Goal: Navigation & Orientation: Go to known website

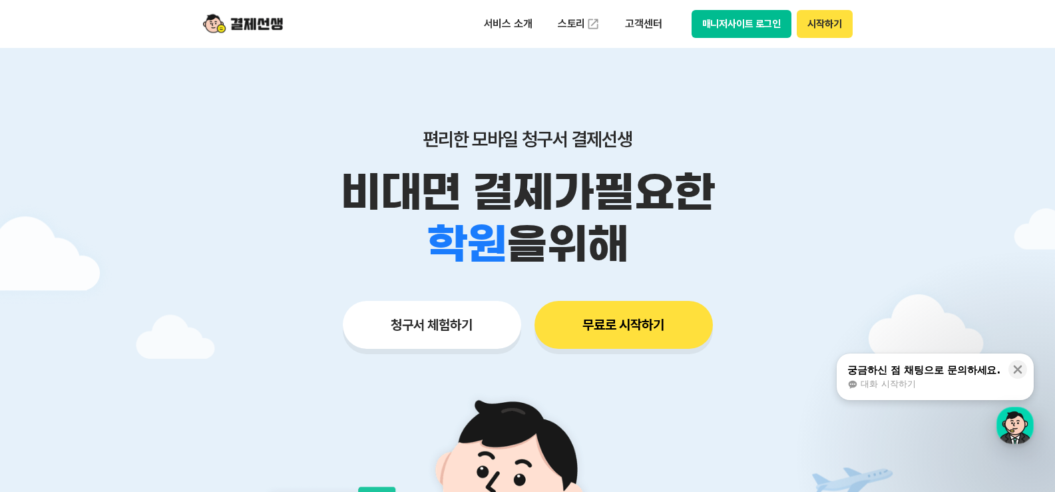
click at [727, 25] on button "매니저사이트 로그인" at bounding box center [741, 24] width 100 height 28
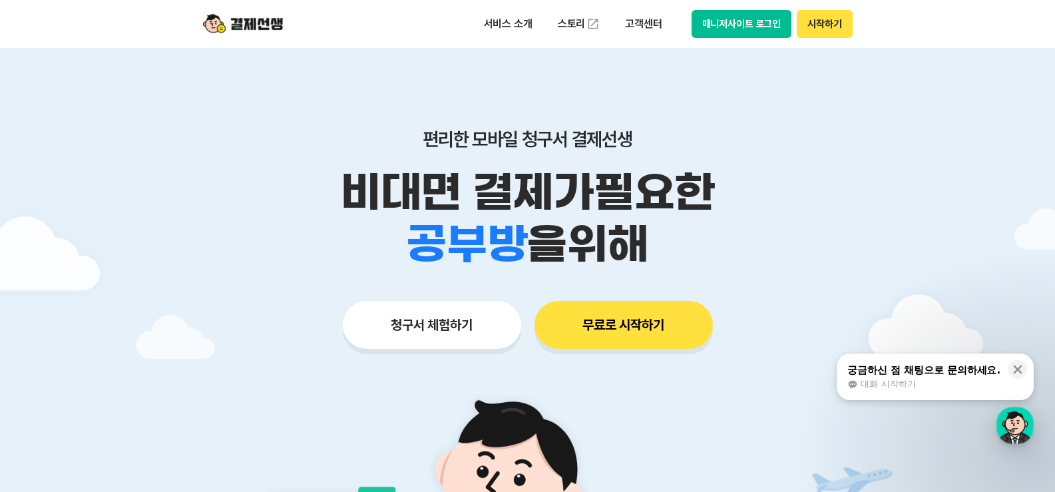
click at [727, 25] on button "매니저사이트 로그인" at bounding box center [741, 24] width 100 height 28
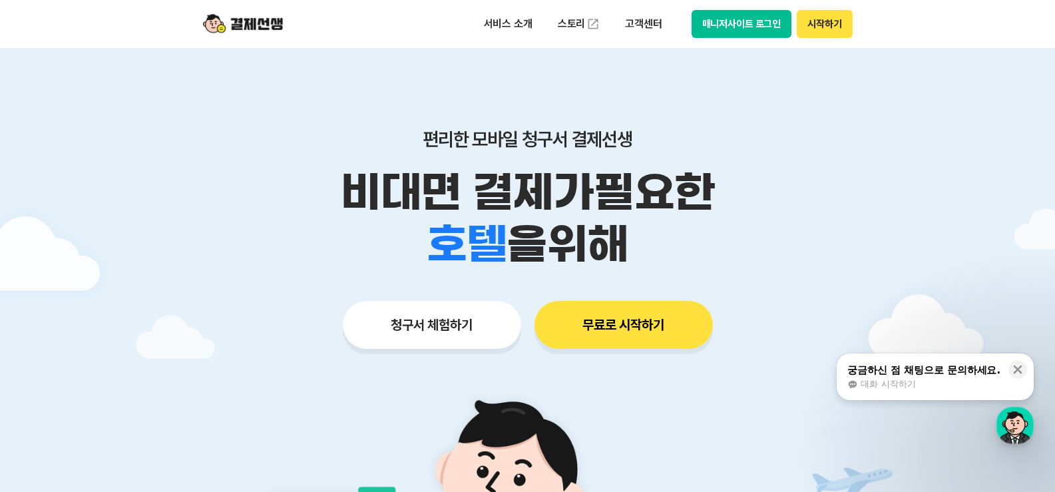
click at [860, 135] on p "편리한 모바일 청구서 결제선생" at bounding box center [527, 139] width 681 height 23
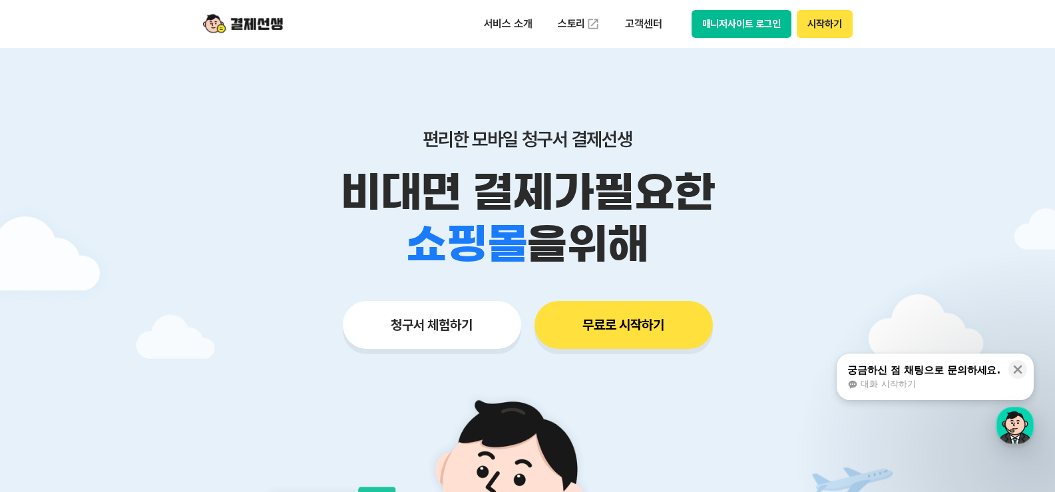
click at [729, 31] on button "매니저사이트 로그인" at bounding box center [741, 24] width 100 height 28
click at [773, 33] on button "매니저사이트 로그인" at bounding box center [741, 24] width 100 height 28
